Goal: Task Accomplishment & Management: Use online tool/utility

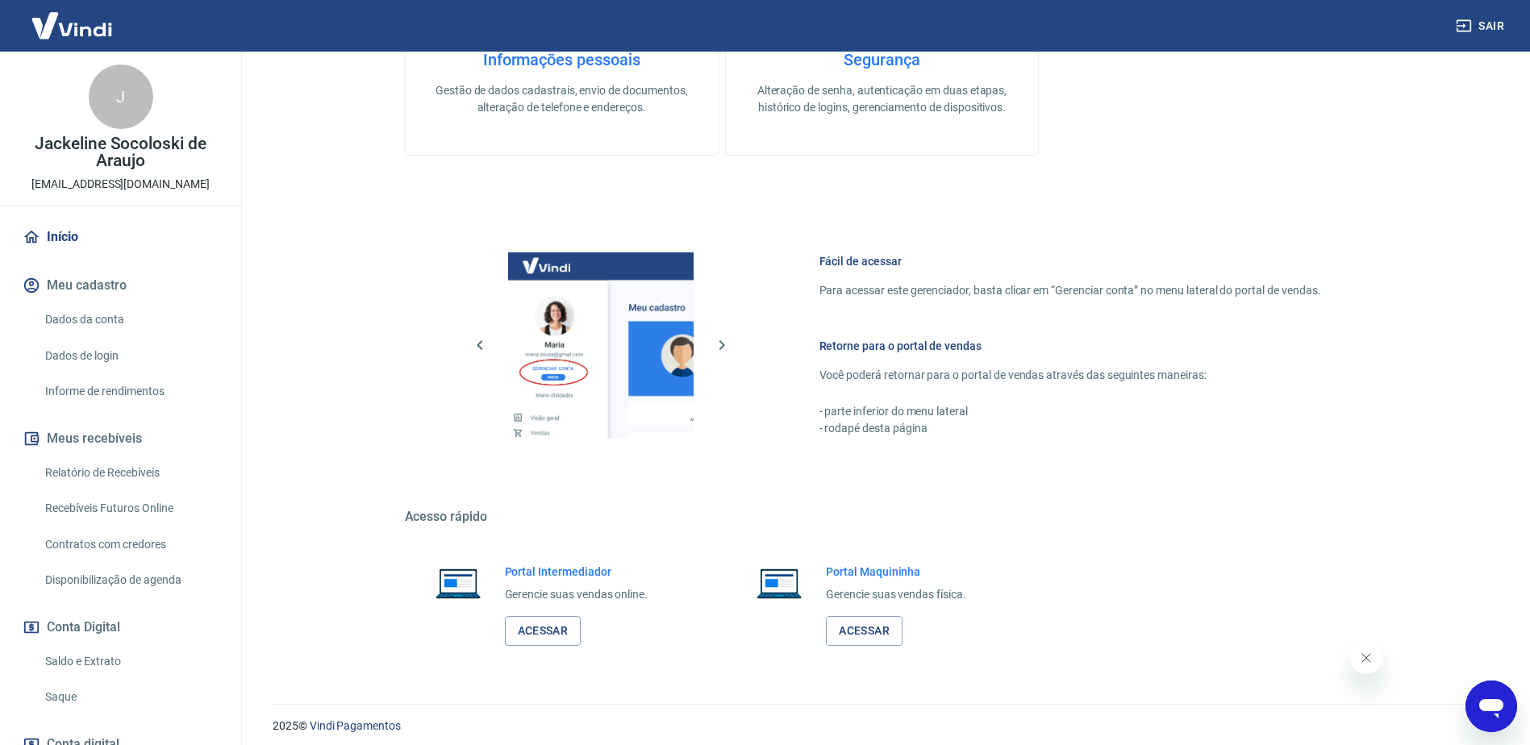
scroll to position [512, 0]
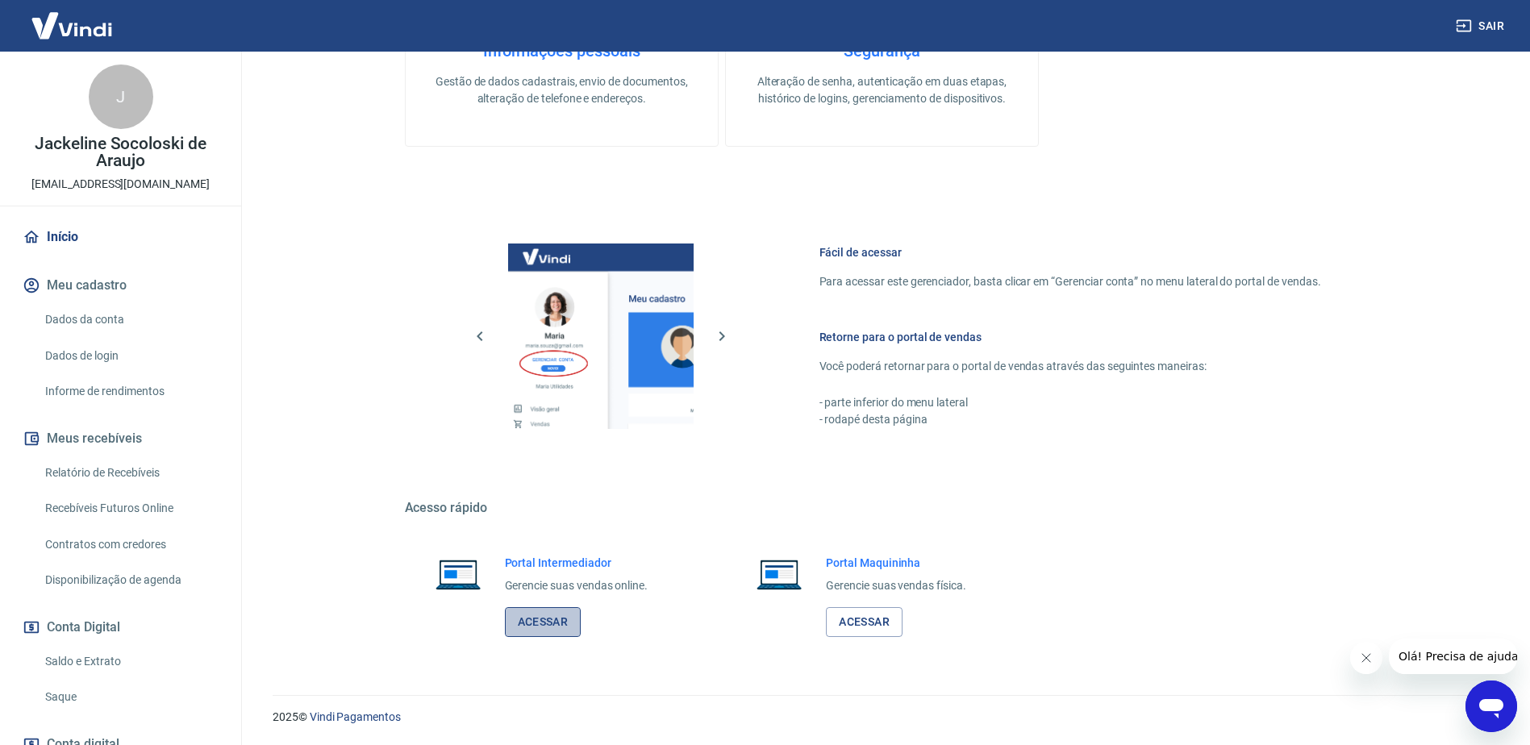
click at [544, 625] on link "Acessar" at bounding box center [543, 622] width 77 height 30
click at [49, 687] on link "Saque" at bounding box center [130, 697] width 183 height 33
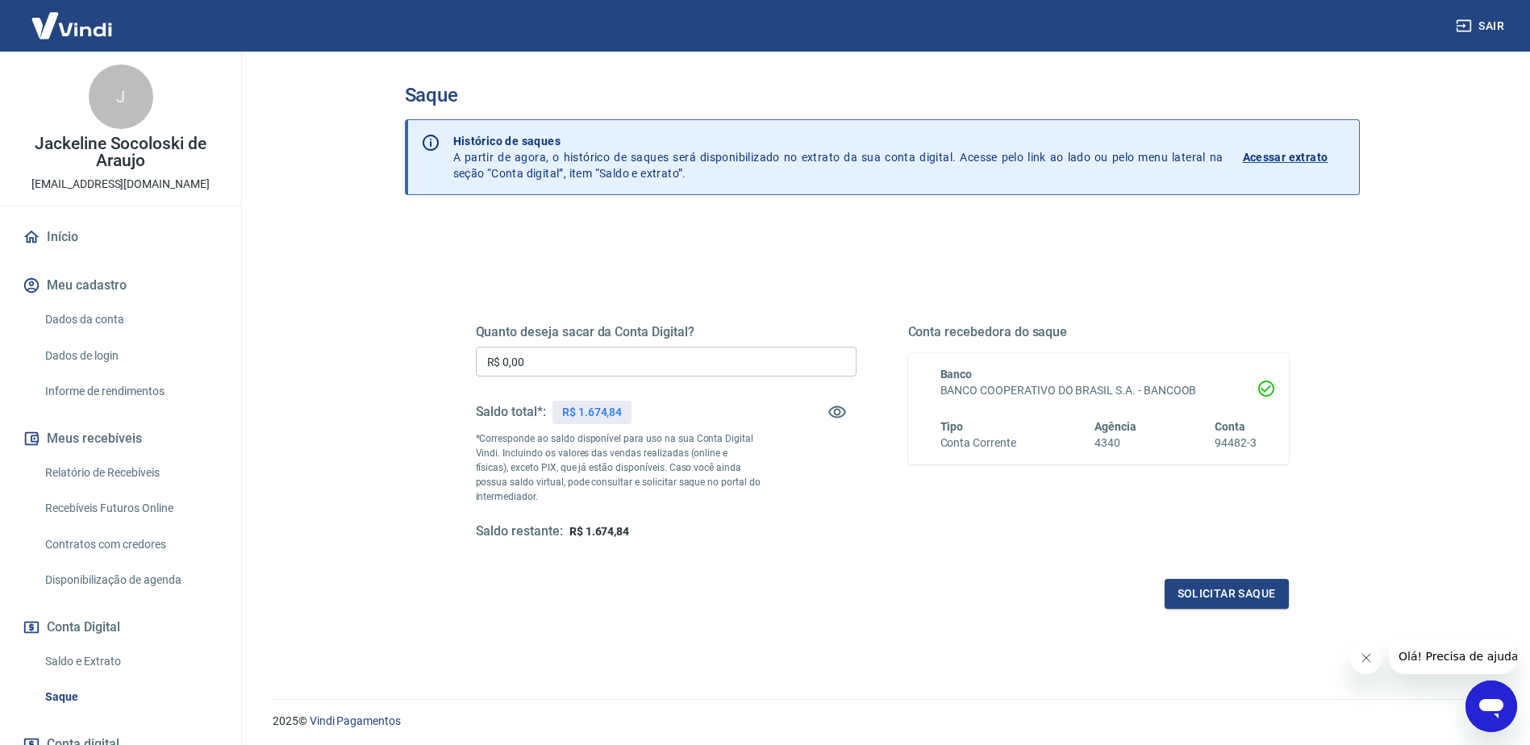
click at [576, 369] on input "R$ 0,00" at bounding box center [666, 362] width 381 height 30
type input "R$ 1.674,84"
click at [1225, 605] on button "Solicitar saque" at bounding box center [1227, 594] width 124 height 30
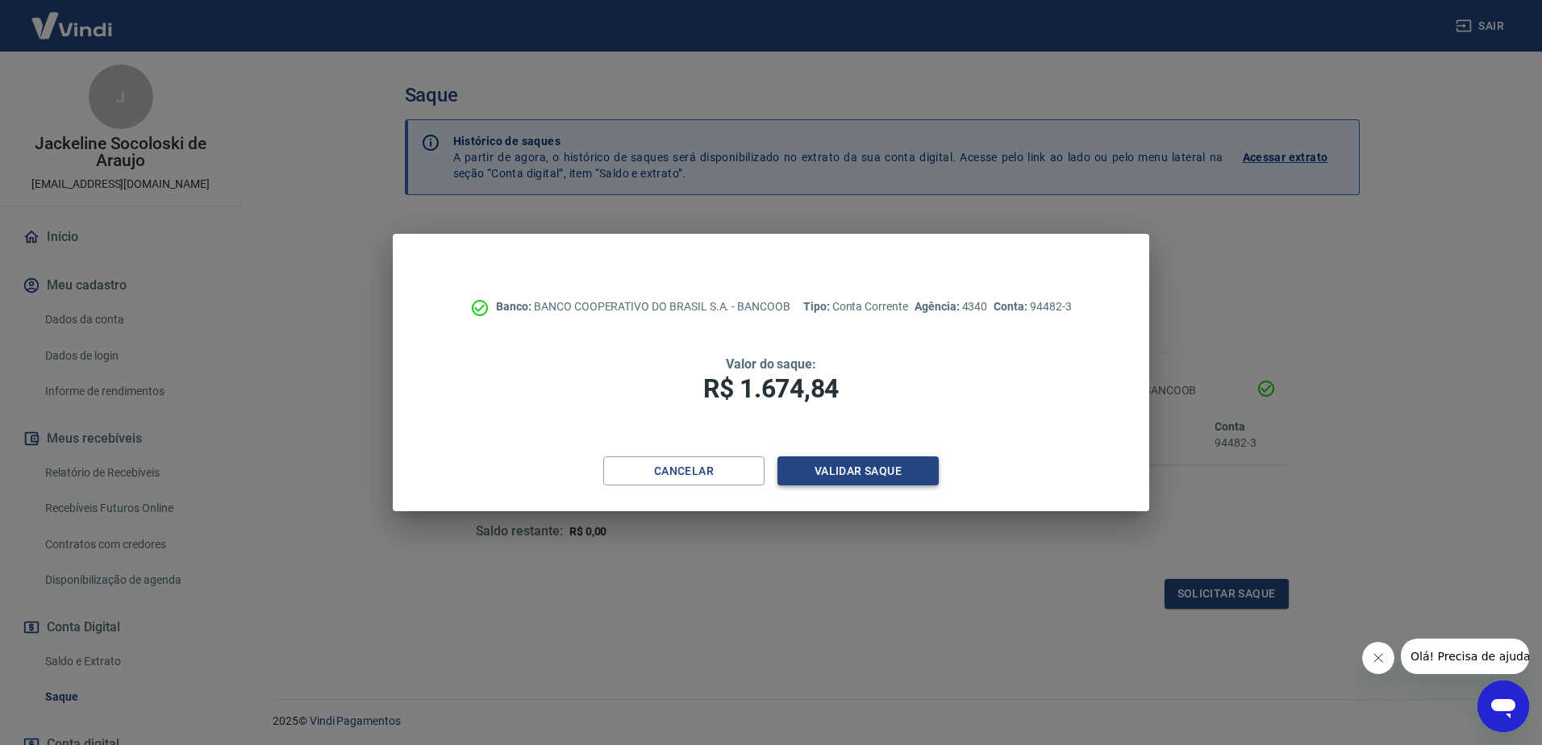
click at [893, 471] on button "Validar saque" at bounding box center [857, 471] width 161 height 30
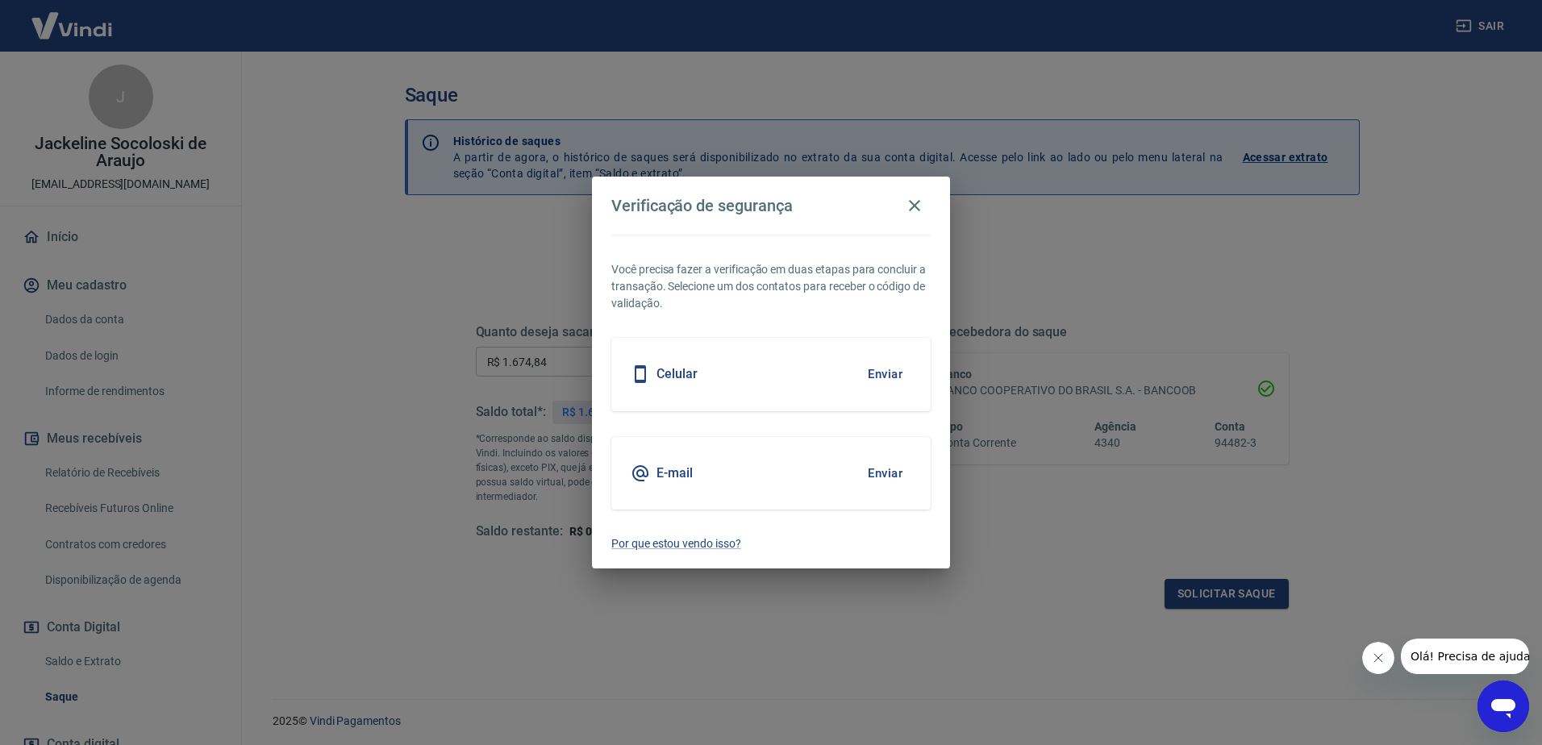
click at [880, 374] on button "Enviar" at bounding box center [885, 374] width 52 height 34
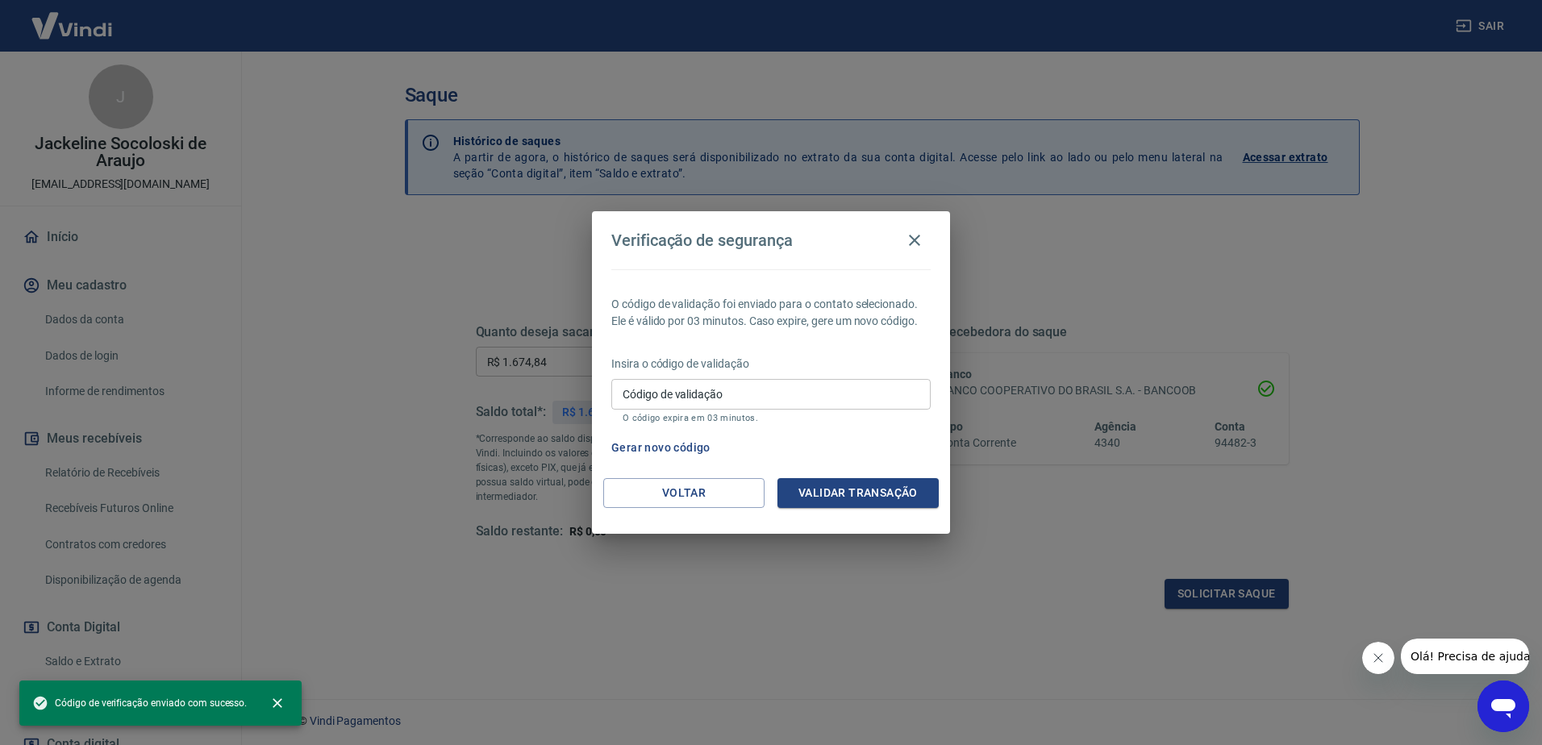
click at [803, 394] on input "Código de validação" at bounding box center [770, 394] width 319 height 30
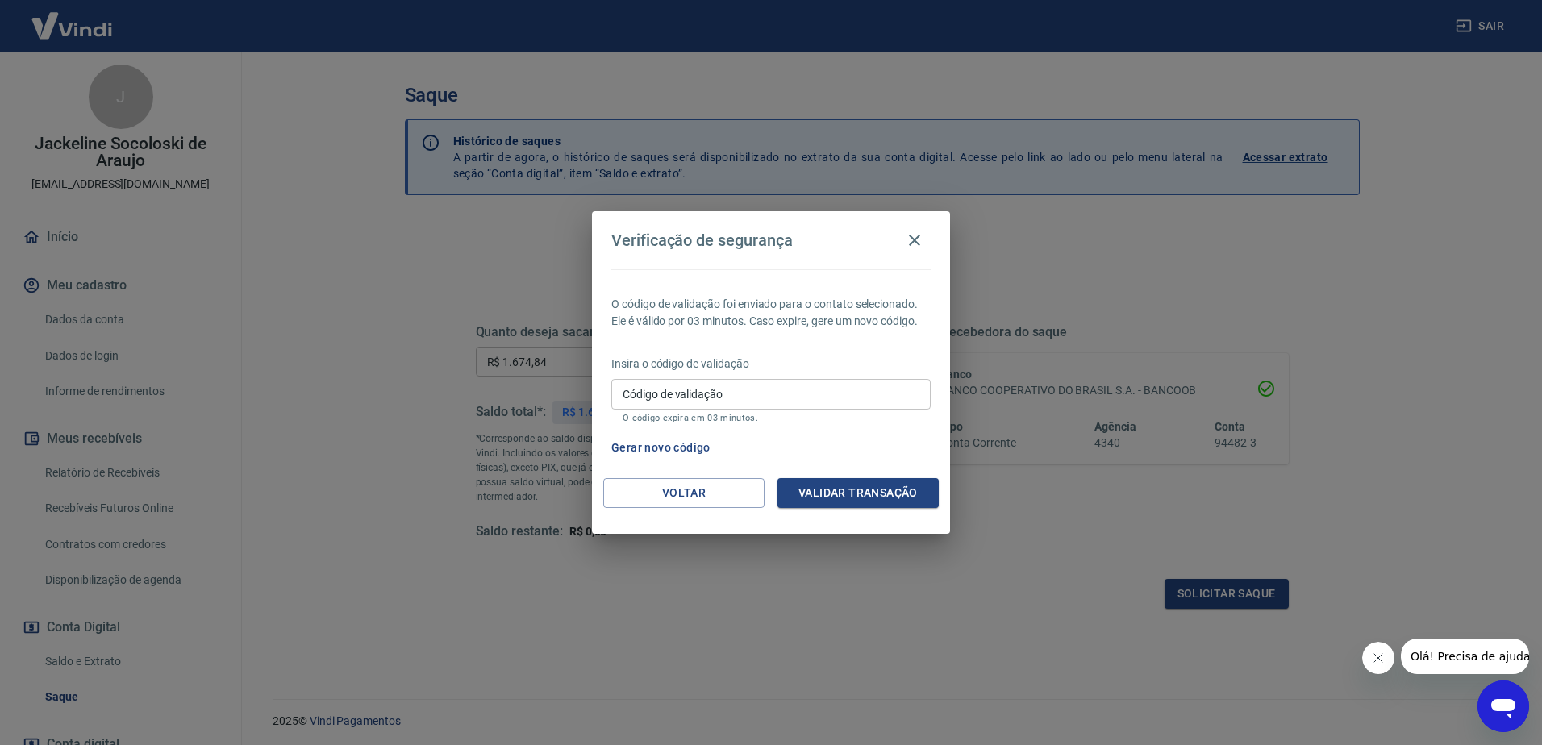
click at [722, 378] on div "Insira o código de validação Código de validação Código de validação O código e…" at bounding box center [770, 391] width 319 height 70
click at [739, 398] on input "Código de validação" at bounding box center [770, 394] width 319 height 30
type input "732651"
click at [851, 482] on button "Validar transação" at bounding box center [857, 493] width 161 height 30
